Goal: Information Seeking & Learning: Learn about a topic

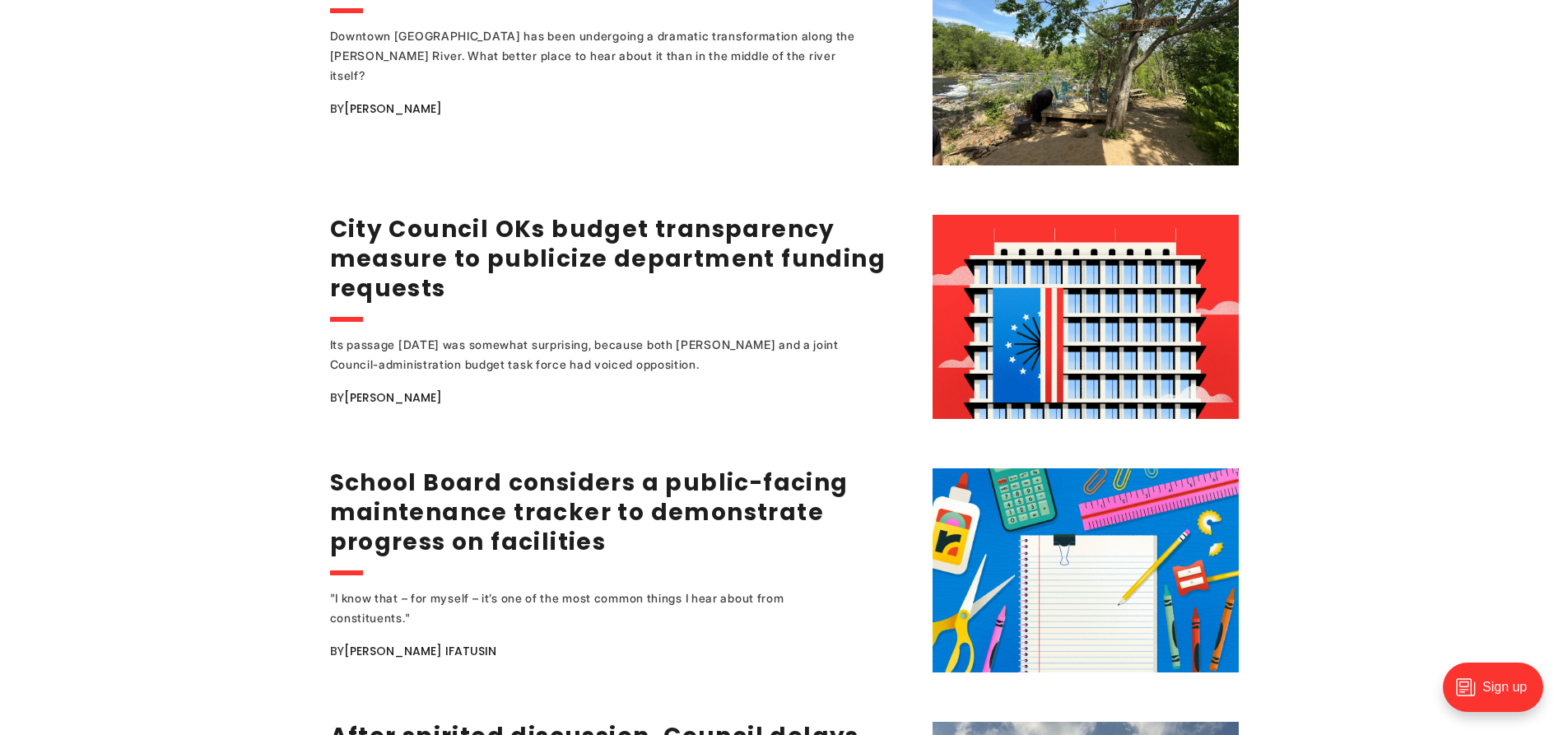
scroll to position [2315, 0]
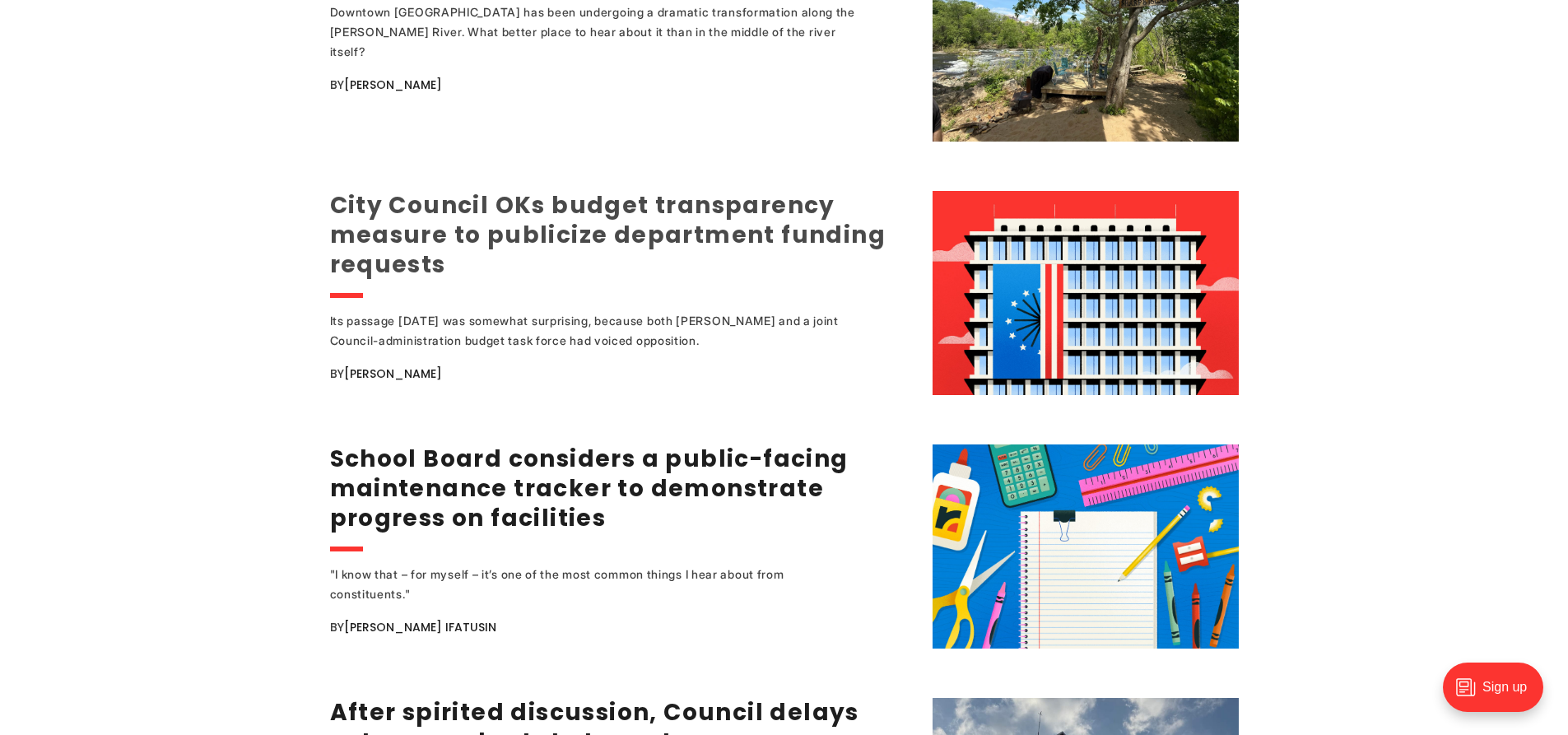
click at [447, 225] on link "City Council OKs budget transparency measure to publicize department funding re…" at bounding box center [608, 235] width 557 height 91
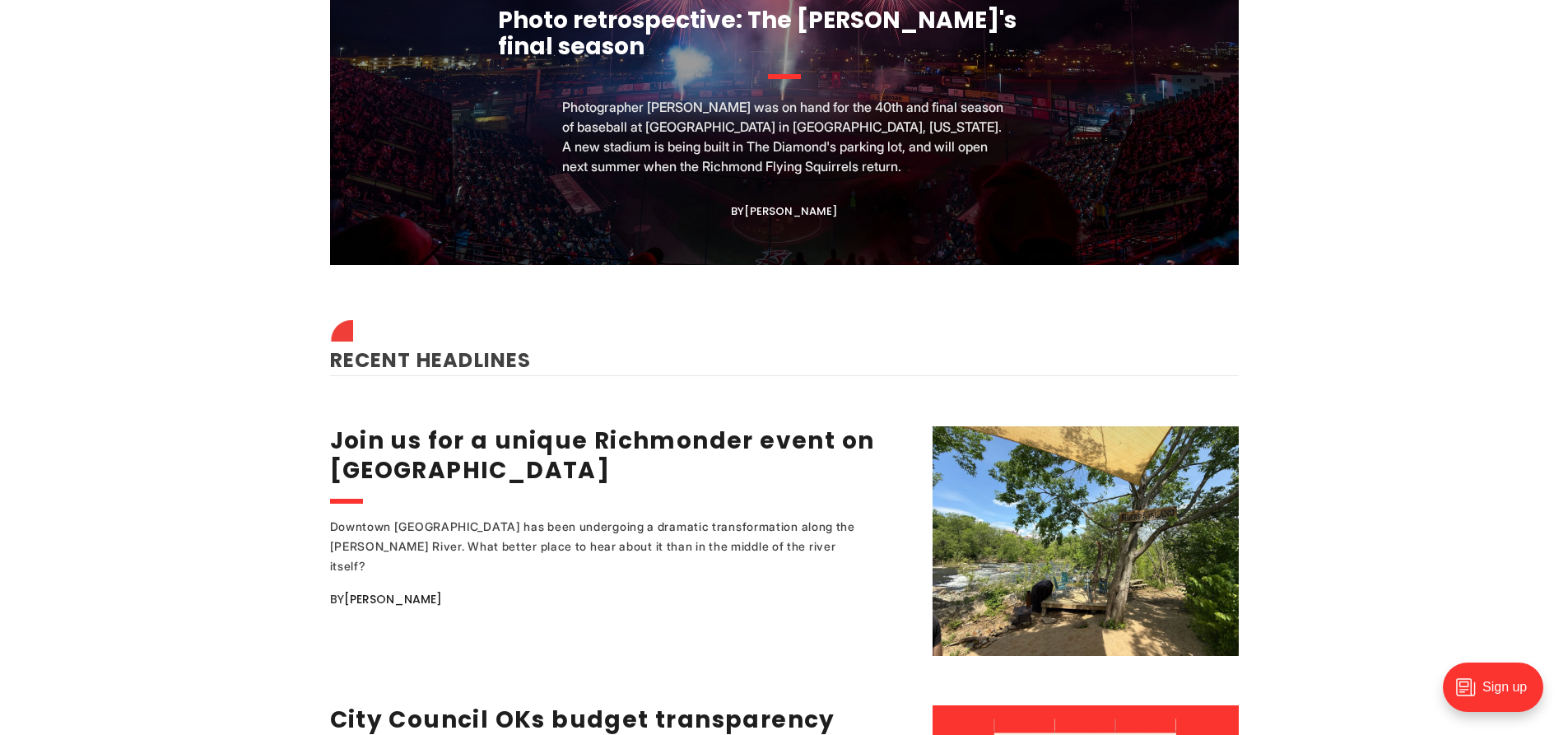
scroll to position [1744, 0]
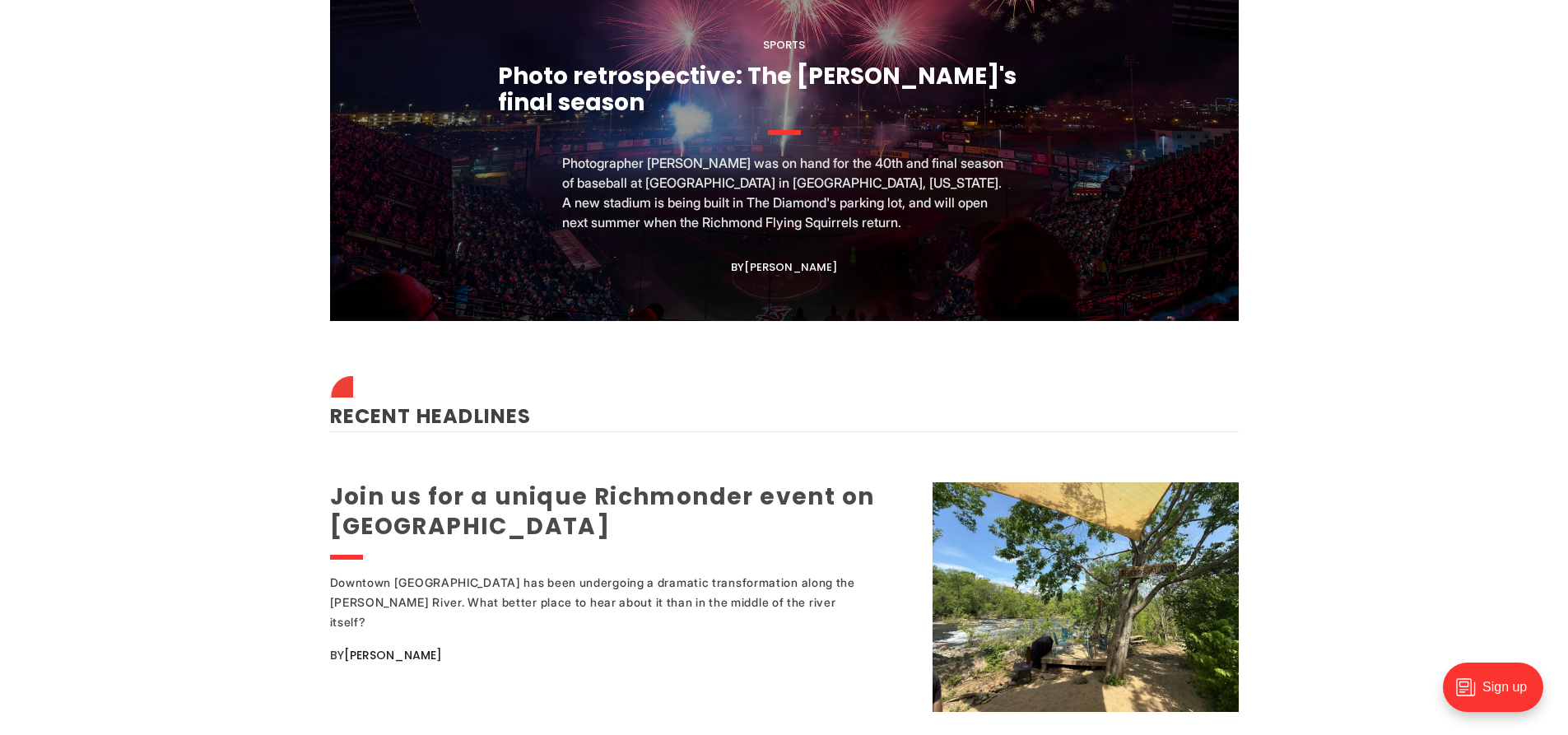
click at [664, 481] on link "Join us for a unique Richmonder event on Sharp's Island" at bounding box center [602, 512] width 545 height 62
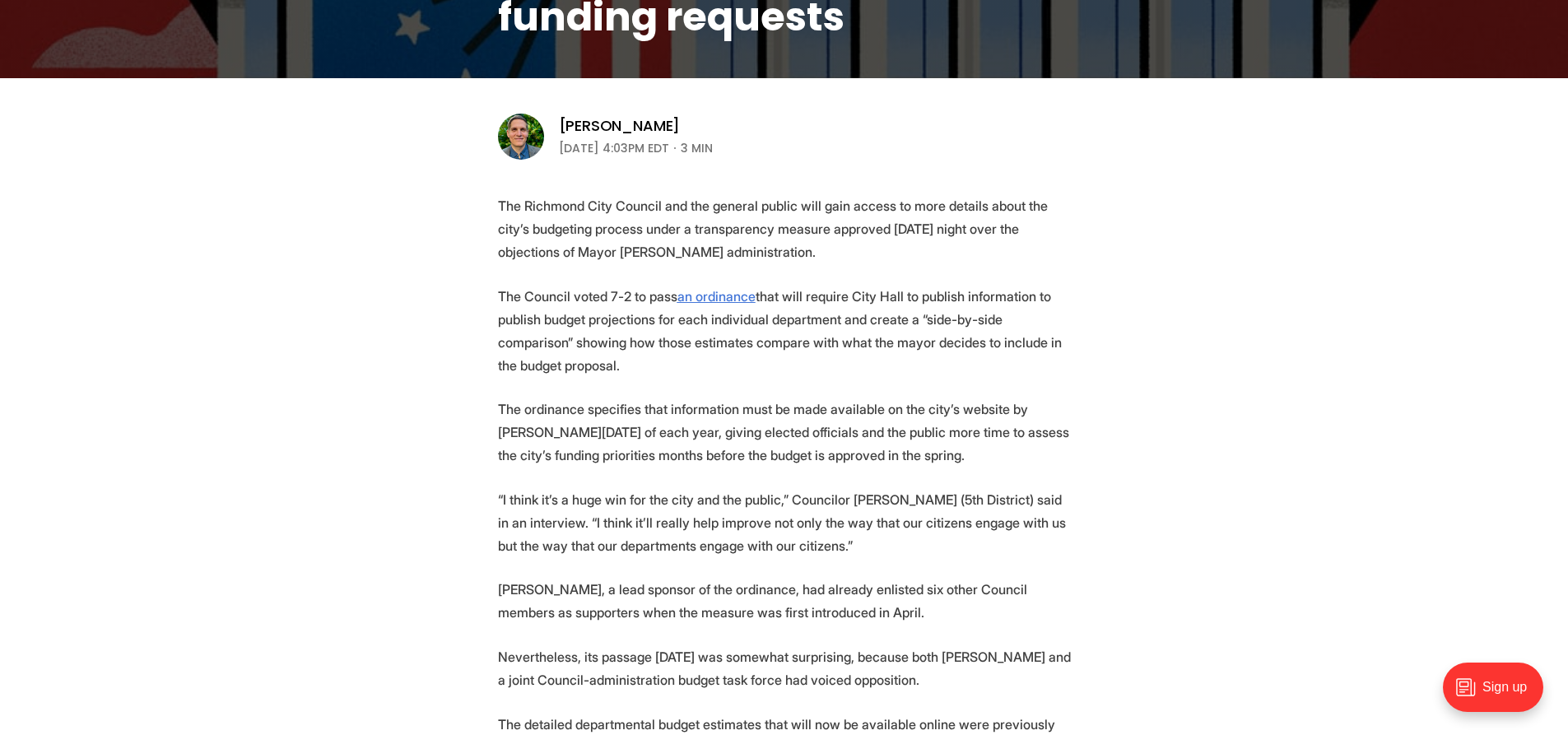
scroll to position [468, 0]
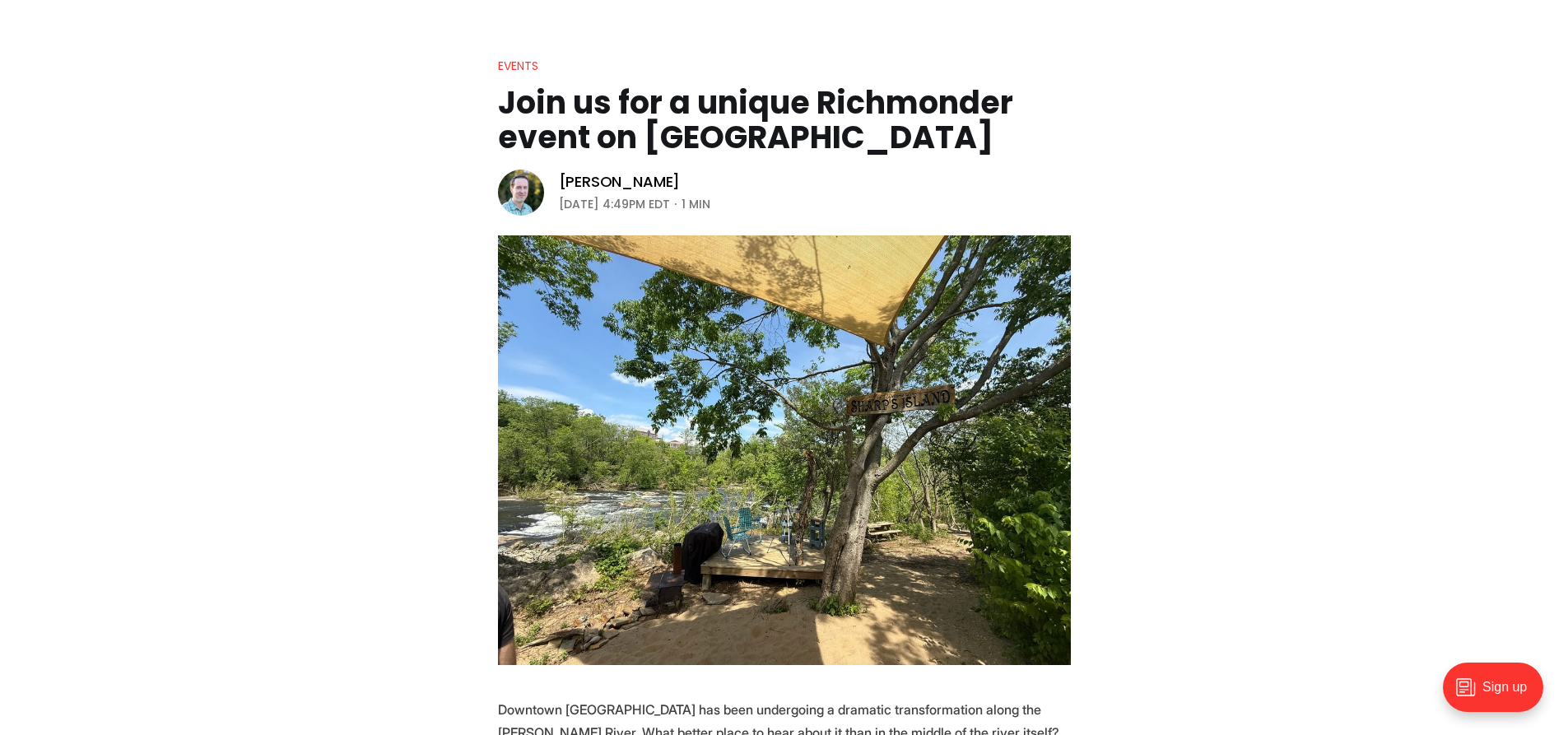
scroll to position [67, 0]
